Goal: Task Accomplishment & Management: Complete application form

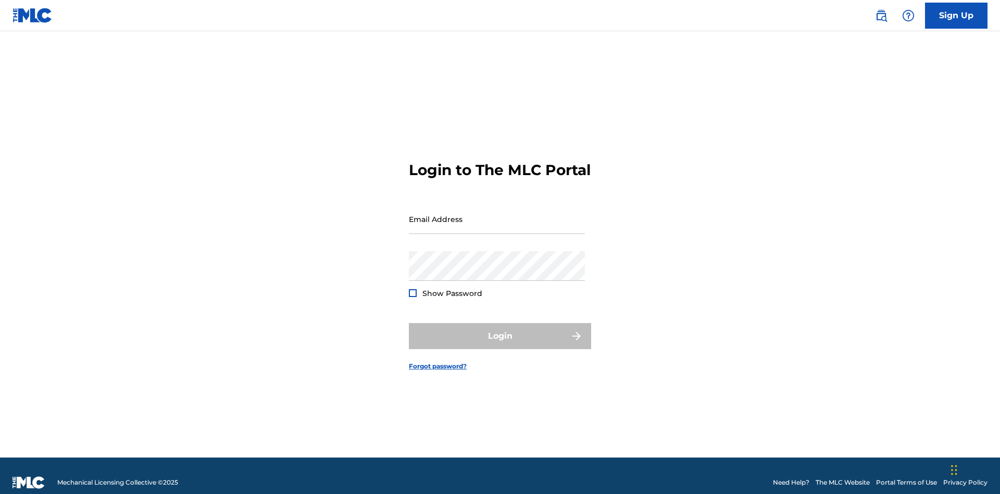
scroll to position [14, 0]
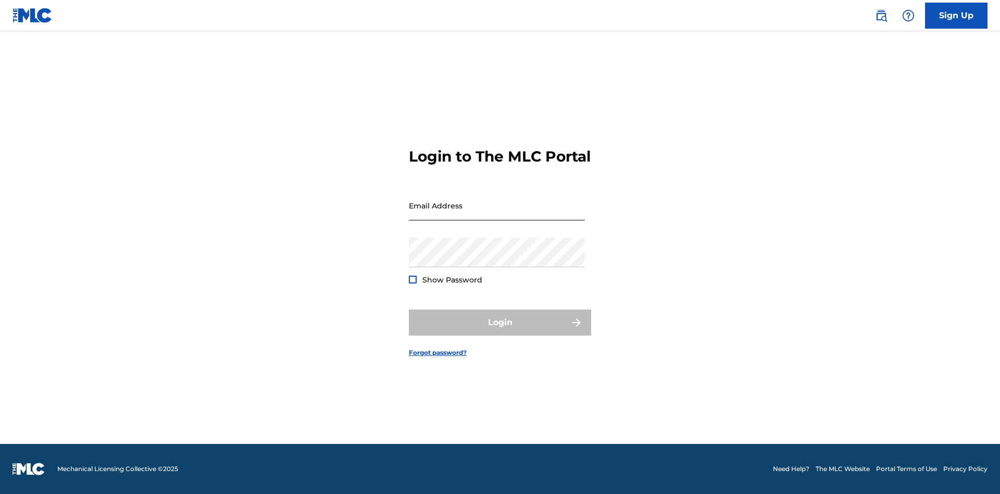
click at [497, 214] on input "Email Address" at bounding box center [497, 206] width 176 height 30
type input "[EMAIL_ADDRESS][DOMAIN_NAME]"
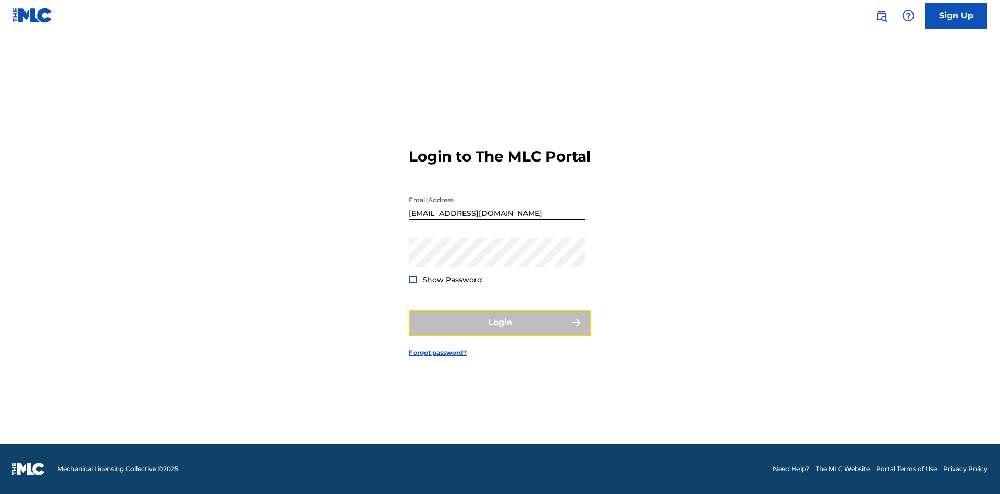
click at [500, 331] on button "Login" at bounding box center [500, 322] width 182 height 26
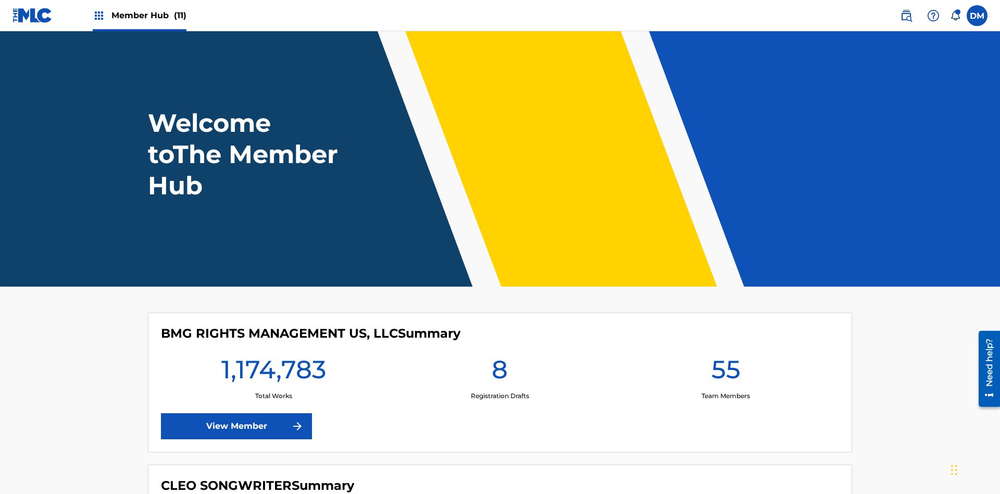
click at [148, 15] on span "Member Hub (11)" at bounding box center [148, 15] width 75 height 12
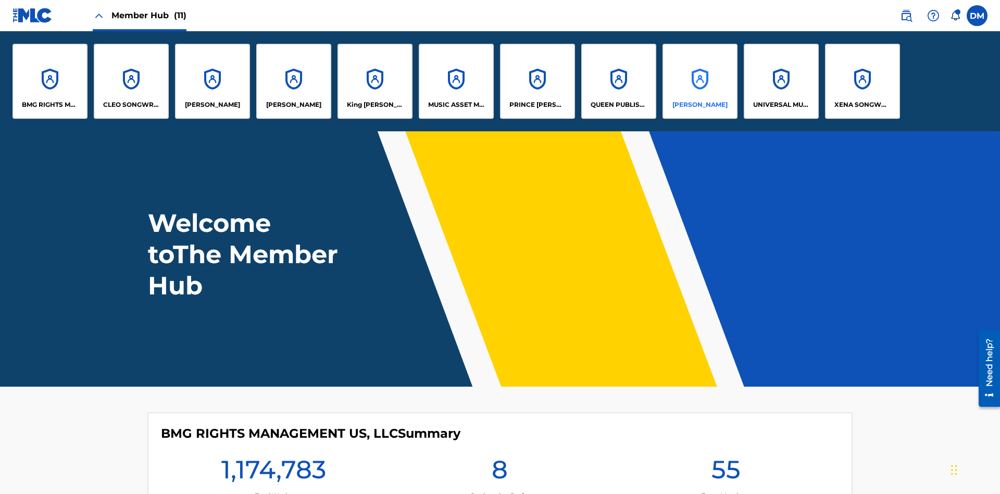
click at [700, 105] on p "RONALD MCTESTERSON" at bounding box center [700, 104] width 55 height 9
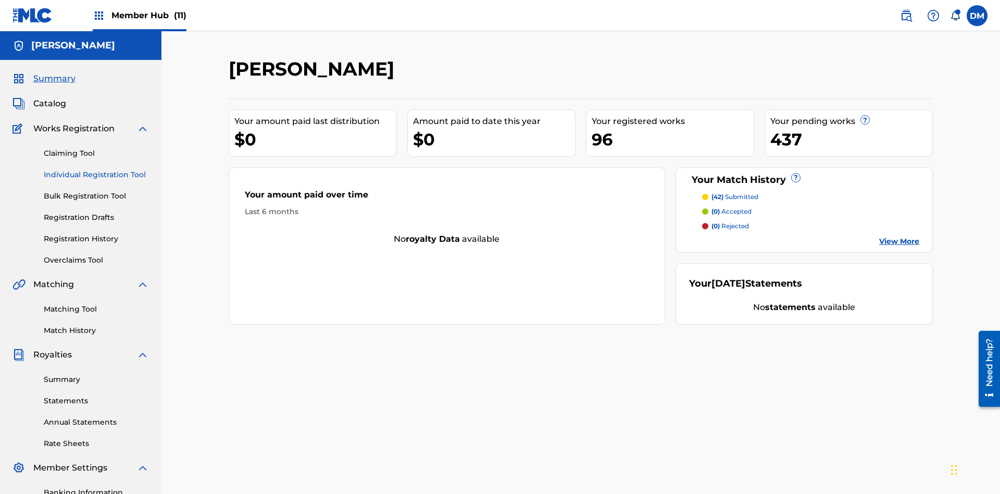
click at [96, 169] on link "Individual Registration Tool" at bounding box center [96, 174] width 105 height 11
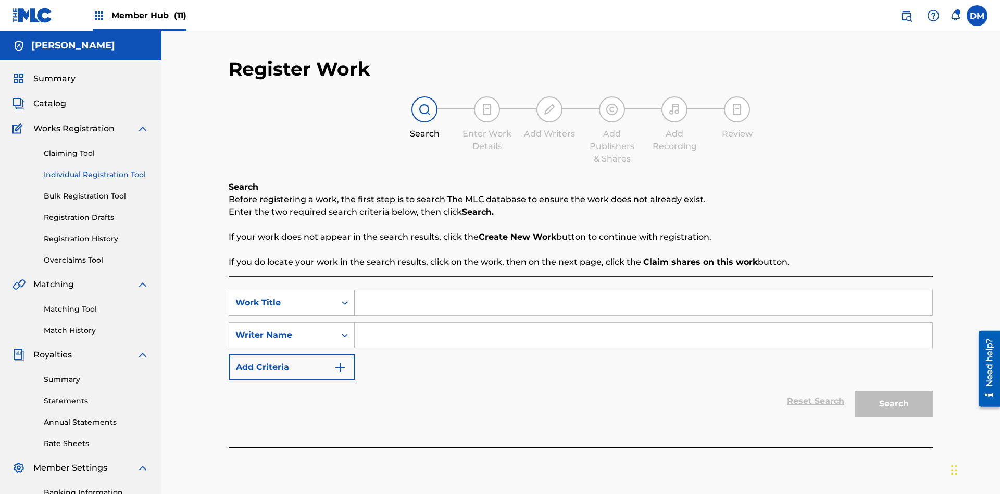
click at [282, 296] on div "Work Title" at bounding box center [283, 302] width 94 height 13
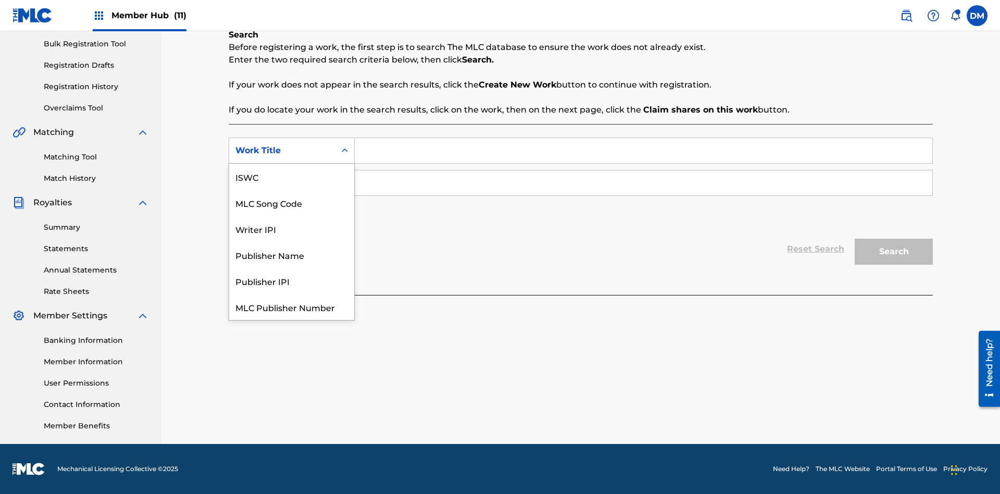
scroll to position [26, 0]
click at [292, 177] on div "MLC Song Code" at bounding box center [291, 177] width 125 height 26
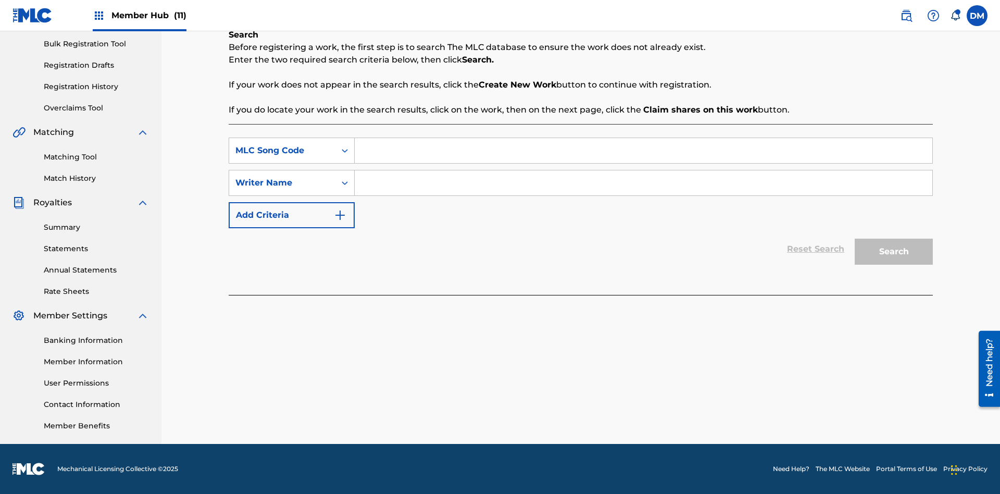
click at [643, 151] on input "Search Form" at bounding box center [644, 150] width 578 height 25
type input "MA9XWG"
click at [643, 183] on input "Search Form" at bounding box center [644, 182] width 578 height 25
type input "ALVIN DEGUZMAN"
click at [894, 252] on button "Search" at bounding box center [894, 252] width 78 height 26
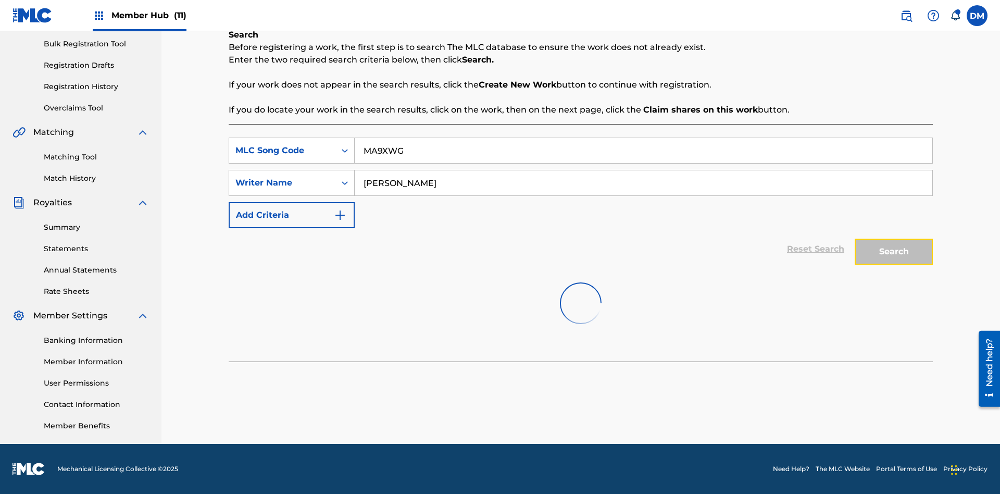
click at [894, 252] on button "Search" at bounding box center [894, 252] width 78 height 26
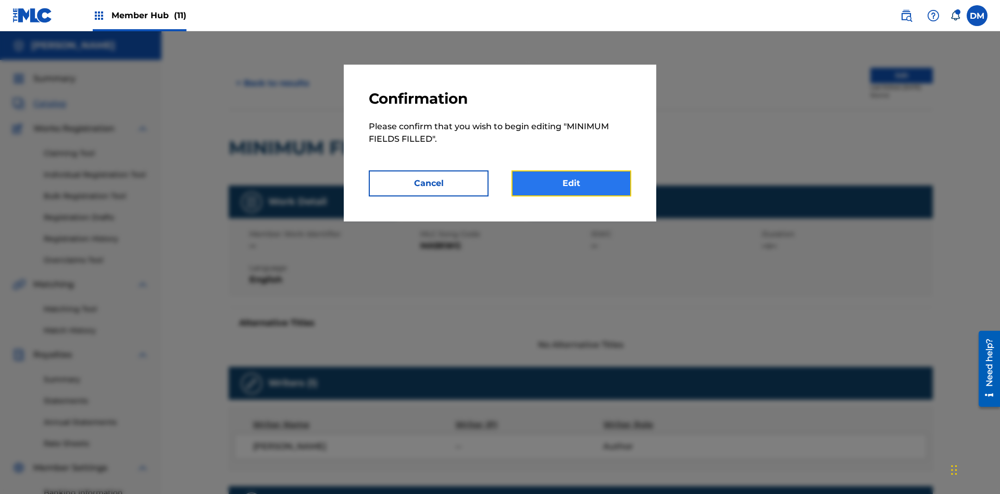
click at [572, 183] on link "Edit" at bounding box center [572, 183] width 120 height 26
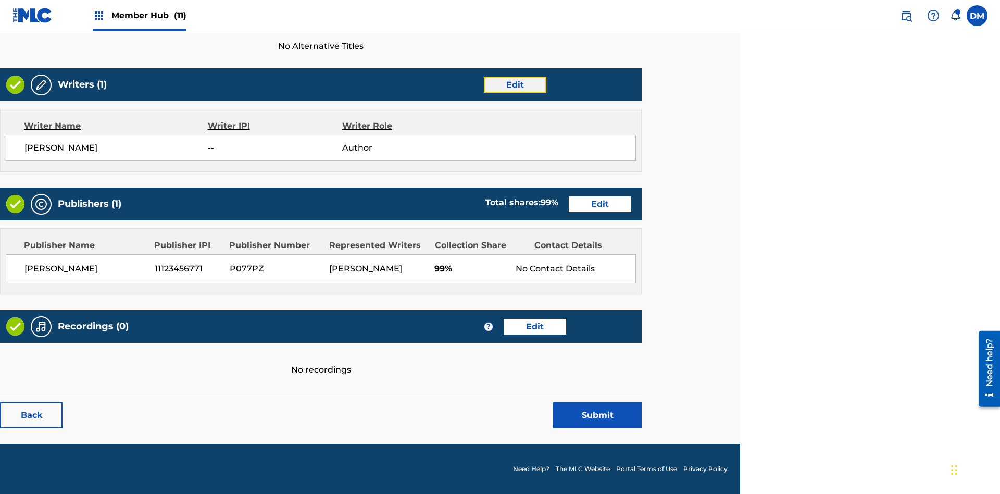
click at [515, 84] on link "Edit" at bounding box center [515, 85] width 63 height 16
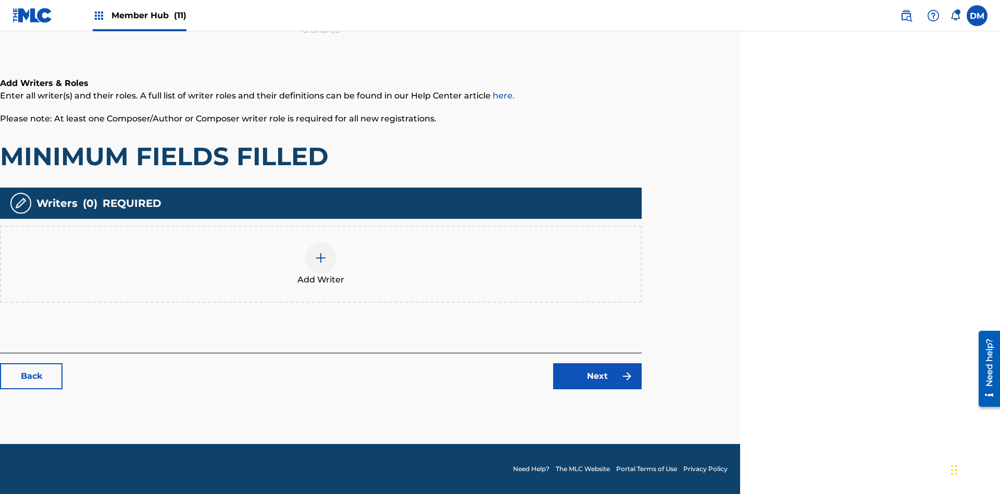
scroll to position [152, 260]
click at [321, 264] on img at bounding box center [321, 258] width 13 height 13
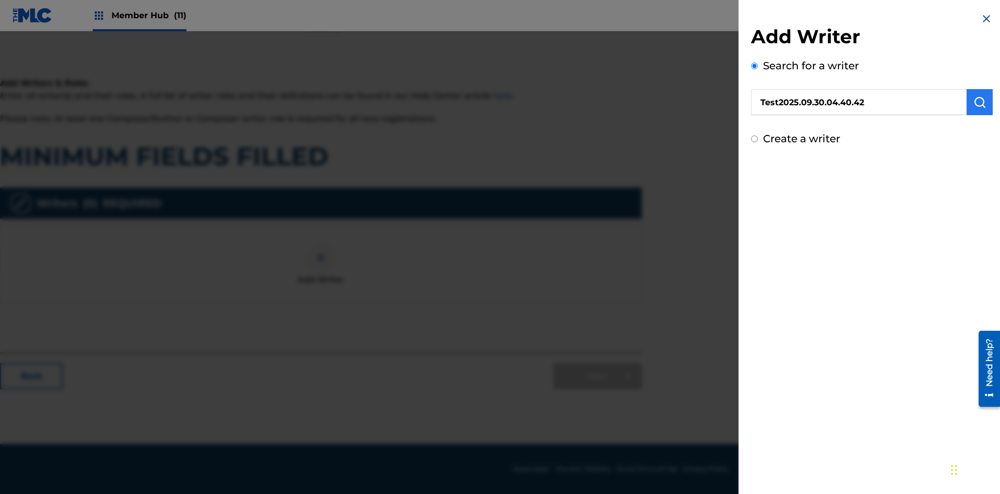
type input "Test2025.09.30.04.40.42"
click at [980, 102] on img "submit" at bounding box center [980, 102] width 13 height 13
click at [755, 183] on input "Create a writer" at bounding box center [754, 183] width 7 height 7
radio input "false"
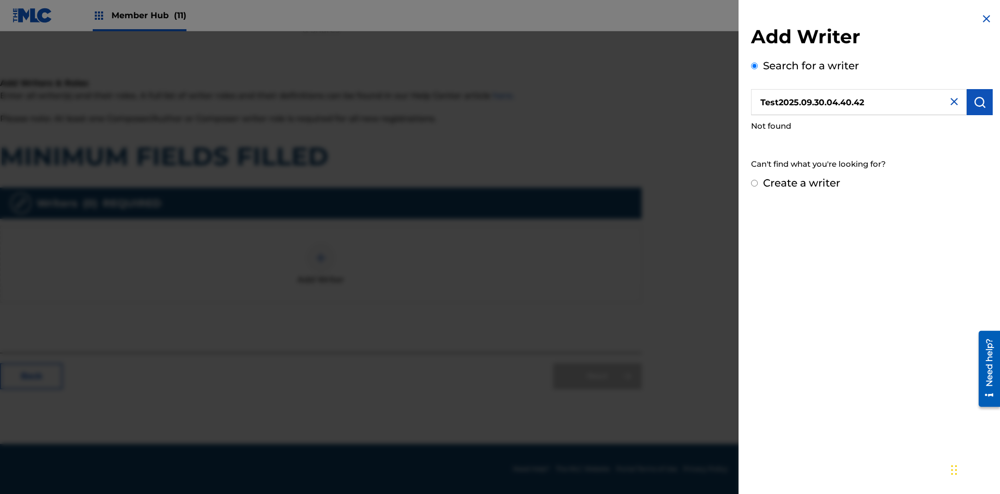
radio input "true"
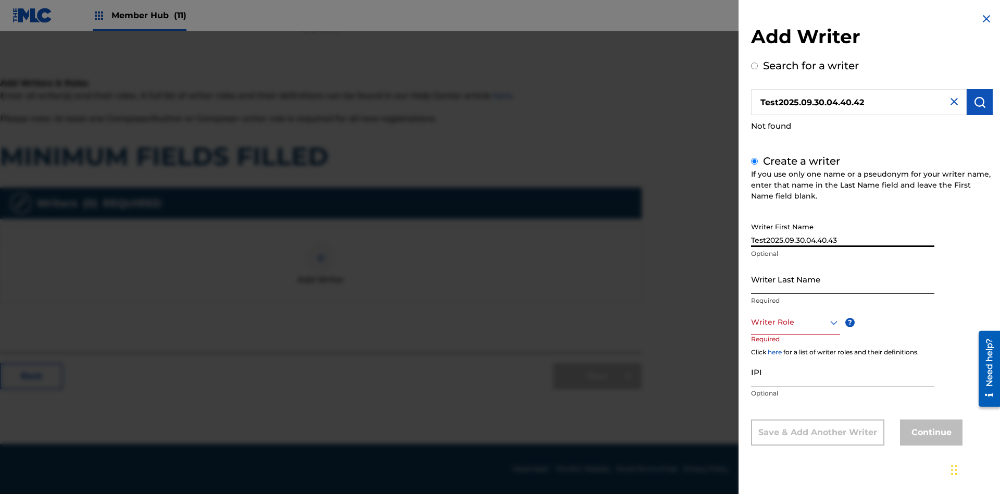
type input "Test2025.09.30.04.40.43"
click at [843, 279] on input "Writer Last Name" at bounding box center [842, 279] width 183 height 30
type input "Test2025.09.30.04.40.43"
click at [795, 322] on div at bounding box center [795, 322] width 89 height 13
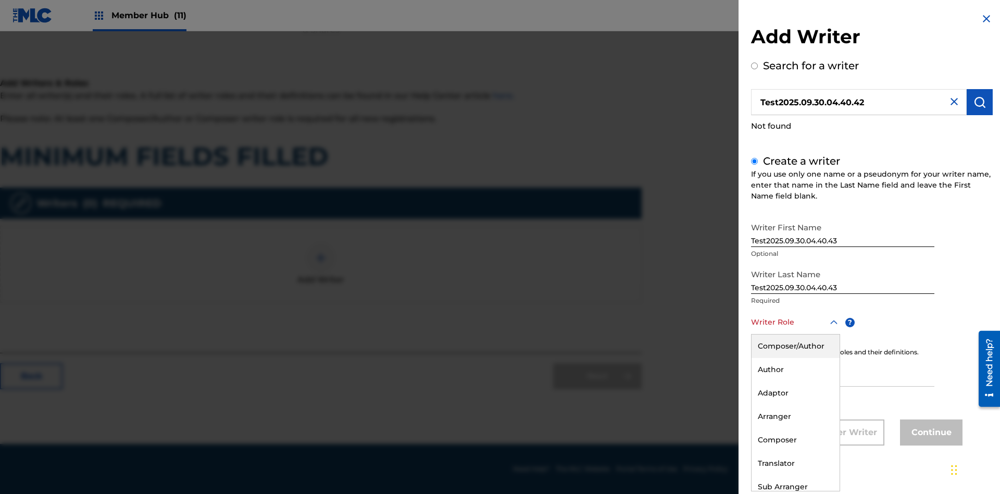
click at [795, 393] on div "Adaptor" at bounding box center [796, 392] width 88 height 23
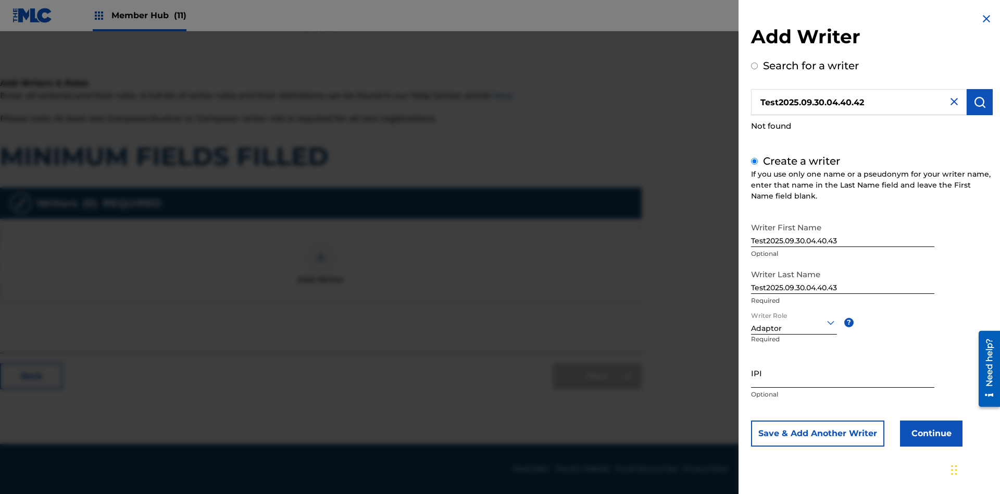
click at [843, 373] on input "IPI" at bounding box center [842, 373] width 183 height 30
click at [930, 433] on button "Continue" at bounding box center [931, 433] width 63 height 26
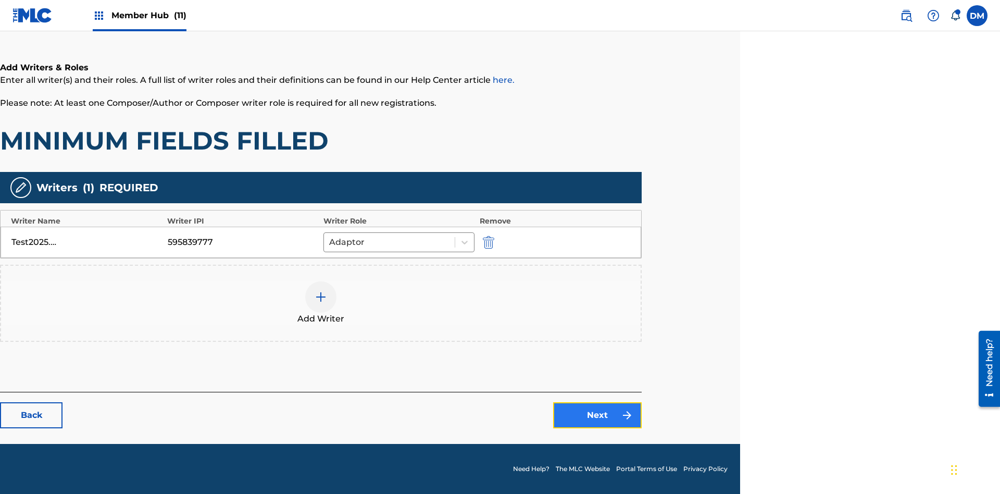
click at [598, 415] on link "Next" at bounding box center [597, 415] width 89 height 26
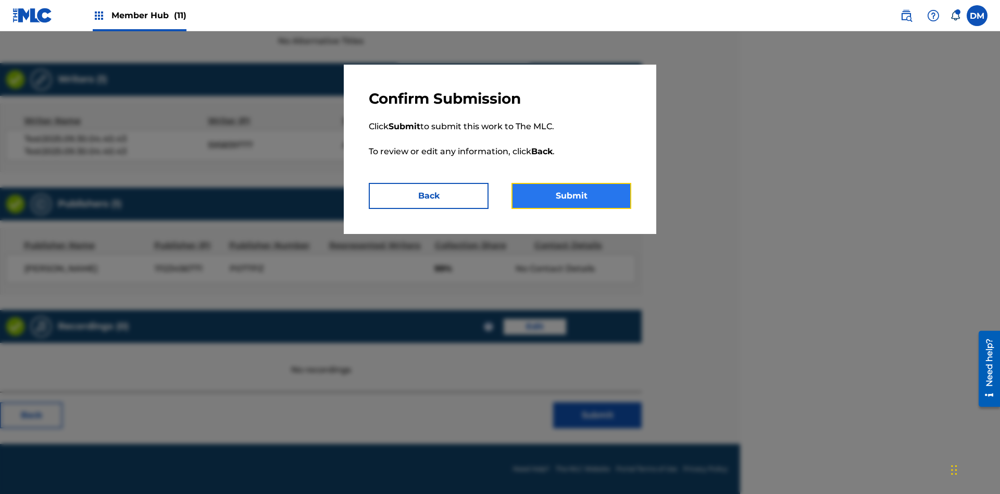
click at [572, 196] on button "Submit" at bounding box center [572, 196] width 120 height 26
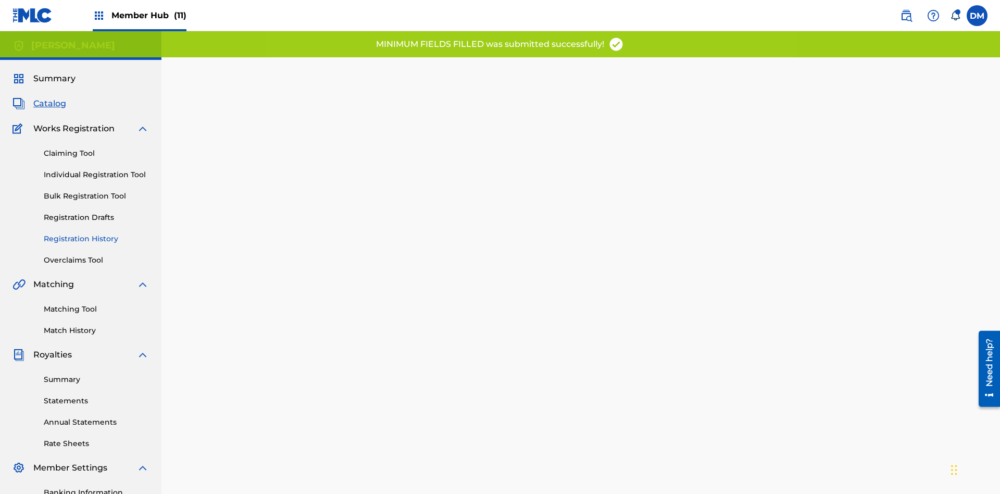
click at [53, 233] on link "Registration History" at bounding box center [96, 238] width 105 height 11
